Goal: Task Accomplishment & Management: Complete application form

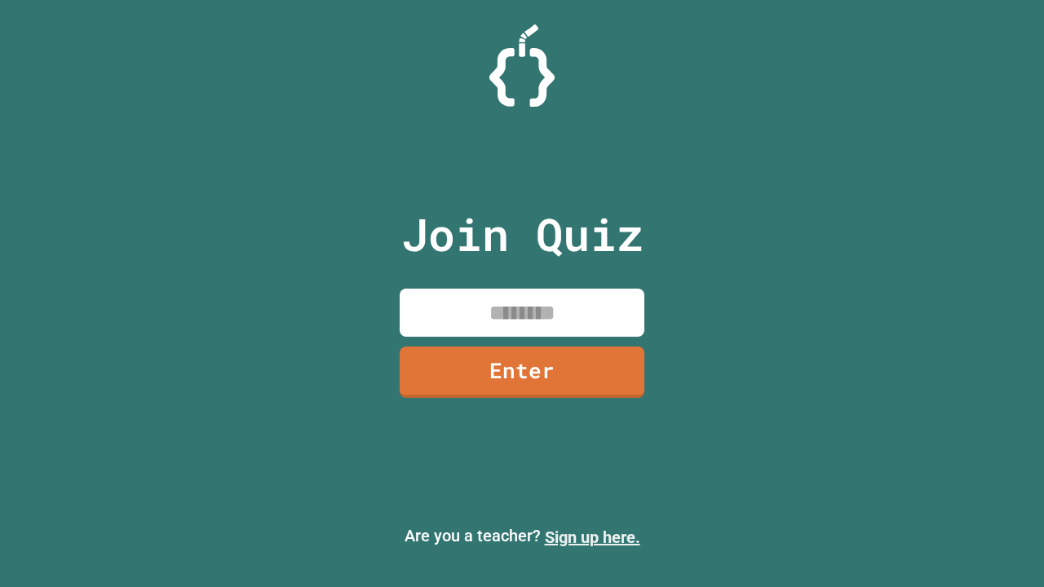
click at [592, 538] on link "Sign up here." at bounding box center [592, 538] width 95 height 20
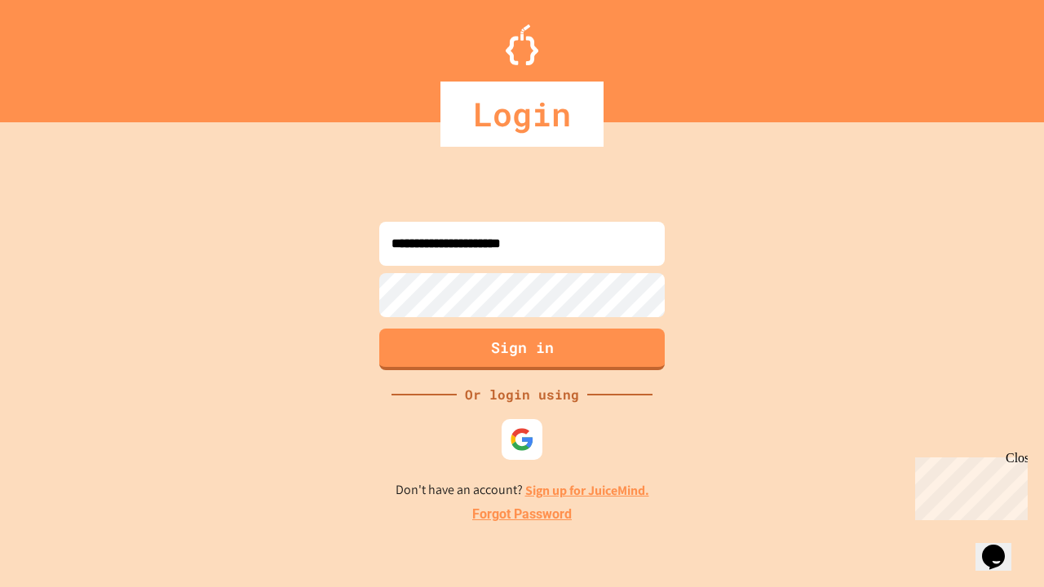
type input "**********"
